Goal: Find specific page/section: Find specific page/section

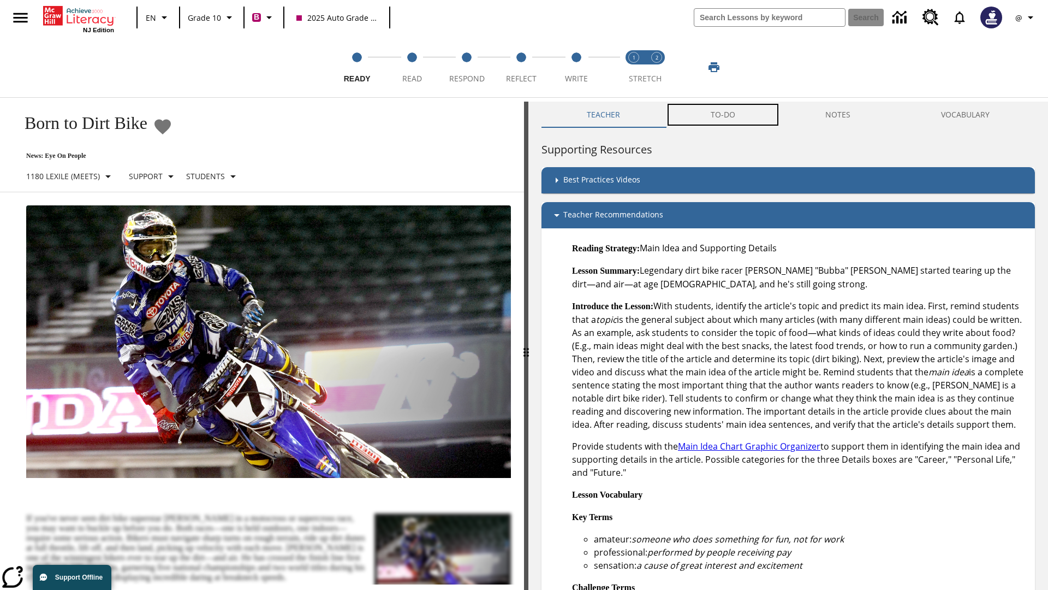
click at [723, 115] on button "TO-DO" at bounding box center [722, 115] width 115 height 26
